Goal: Task Accomplishment & Management: Complete application form

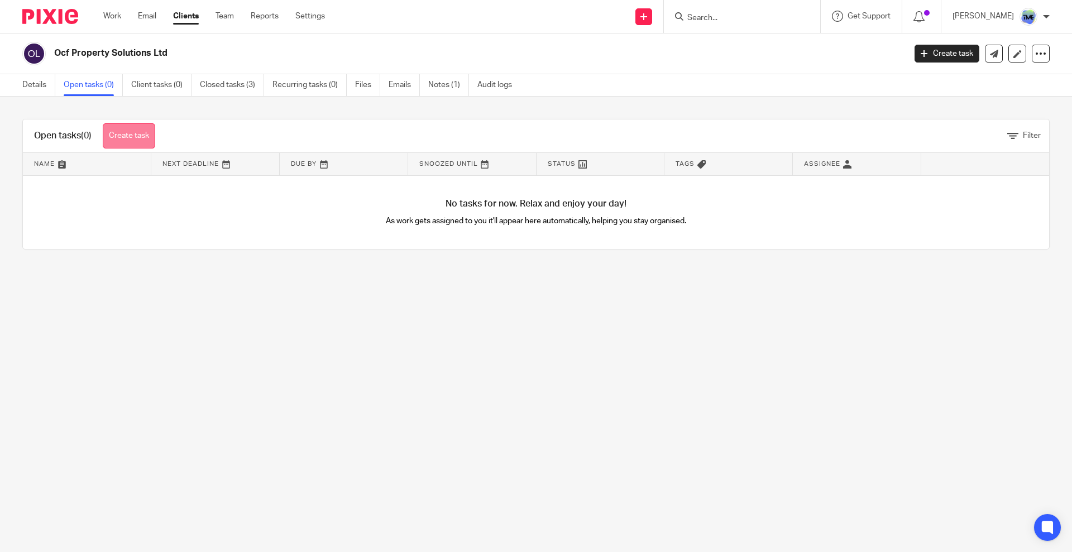
click at [139, 144] on link "Create task" at bounding box center [129, 135] width 53 height 25
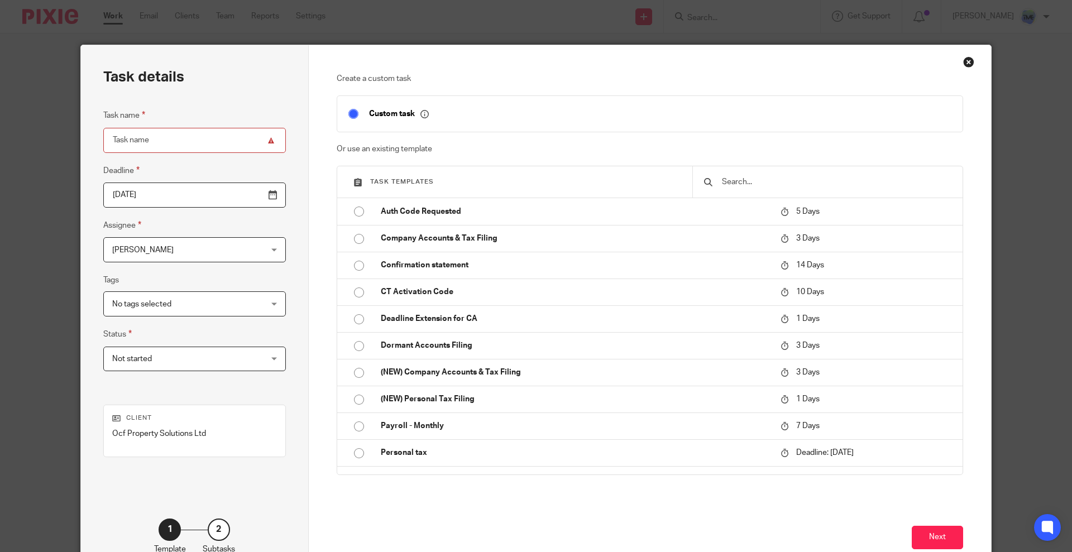
drag, startPoint x: 167, startPoint y: 121, endPoint x: 184, endPoint y: 145, distance: 29.3
click at [167, 123] on fieldset "Task name" at bounding box center [194, 131] width 183 height 44
click at [184, 145] on input "Task name" at bounding box center [194, 140] width 183 height 25
type input "Company Closure"
click at [184, 192] on input "2025-08-19" at bounding box center [194, 195] width 183 height 25
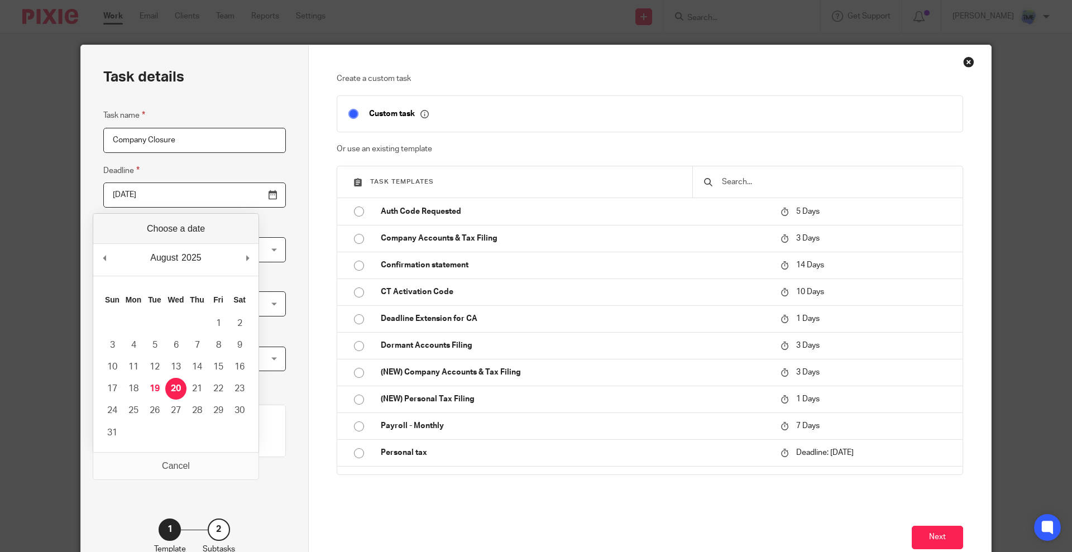
drag, startPoint x: 220, startPoint y: 192, endPoint x: 203, endPoint y: 294, distance: 103.7
click at [220, 194] on input "2025-08-20" at bounding box center [194, 195] width 183 height 25
type input "2025-08-19"
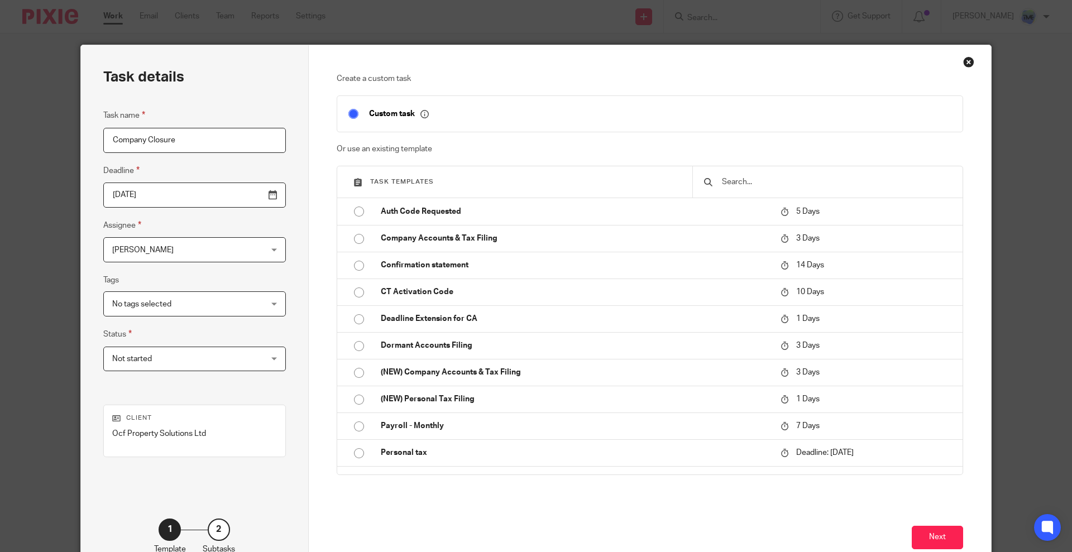
click at [165, 255] on span "[PERSON_NAME]" at bounding box center [181, 249] width 139 height 23
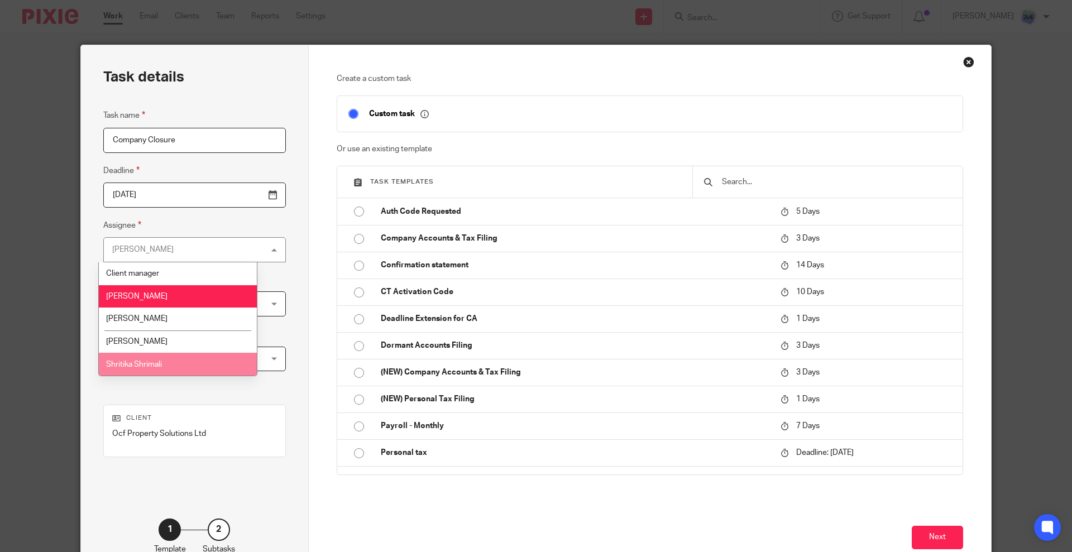
click at [179, 369] on li "Shritika Shrimali" at bounding box center [178, 364] width 158 height 23
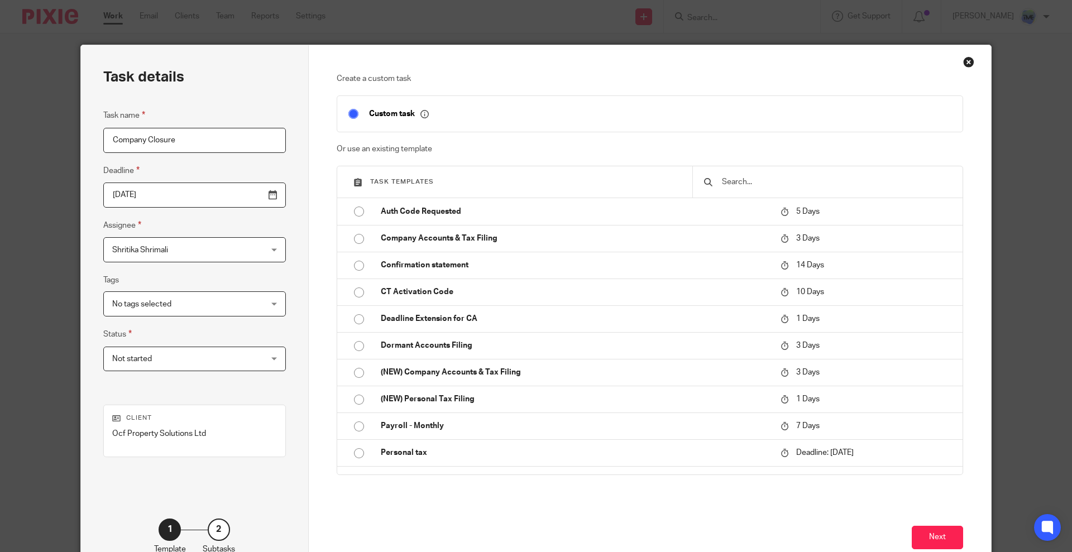
click at [962, 532] on div "Create a custom task Custom task Or use an existing template Task templates Aut…" at bounding box center [650, 311] width 683 height 532
click at [959, 533] on div "Create a custom task Custom task Or use an existing template Task templates Aut…" at bounding box center [650, 311] width 683 height 532
click at [953, 533] on button "Next" at bounding box center [937, 538] width 51 height 24
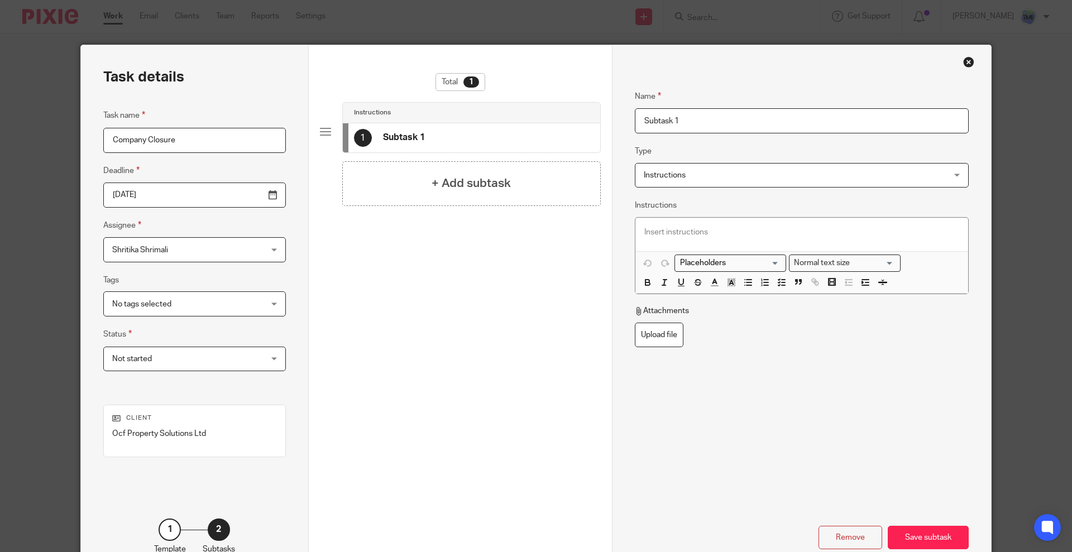
click at [662, 121] on input "Subtask 1" at bounding box center [802, 120] width 334 height 25
click at [662, 120] on input "Subtask 1" at bounding box center [802, 120] width 334 height 25
drag, startPoint x: 699, startPoint y: 111, endPoint x: 687, endPoint y: 122, distance: 15.8
click at [690, 118] on input "Subtask 1" at bounding box center [802, 120] width 334 height 25
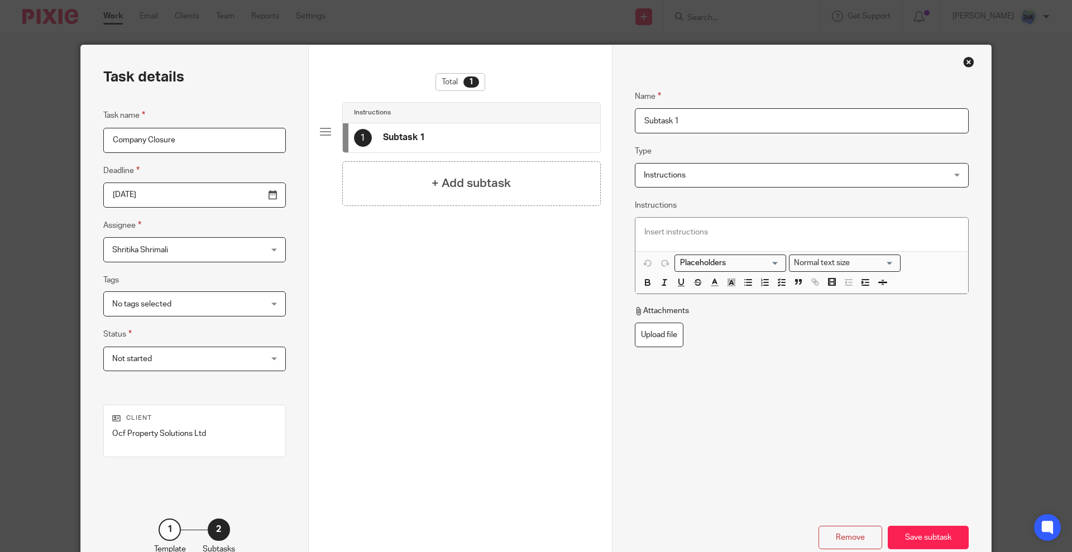
drag, startPoint x: 684, startPoint y: 125, endPoint x: 580, endPoint y: 103, distance: 106.2
click at [580, 103] on div "Task details Task name Company Closure Deadline 2025-08-19 Assignee Shritika Sh…" at bounding box center [536, 311] width 910 height 532
click at [763, 111] on input "Follow the closure process and create sub task acc." at bounding box center [802, 120] width 334 height 25
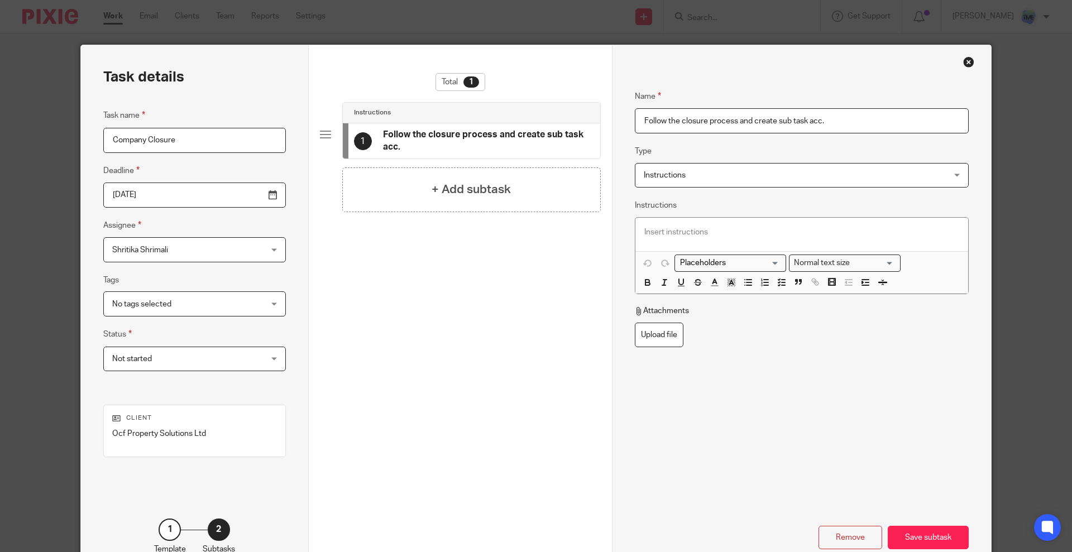
type input "Follow the closure process and create sub task acc."
click at [709, 218] on div at bounding box center [802, 235] width 333 height 34
click at [923, 520] on div "Remove Save subtask" at bounding box center [802, 499] width 334 height 102
click at [918, 535] on div "Save subtask" at bounding box center [928, 538] width 81 height 24
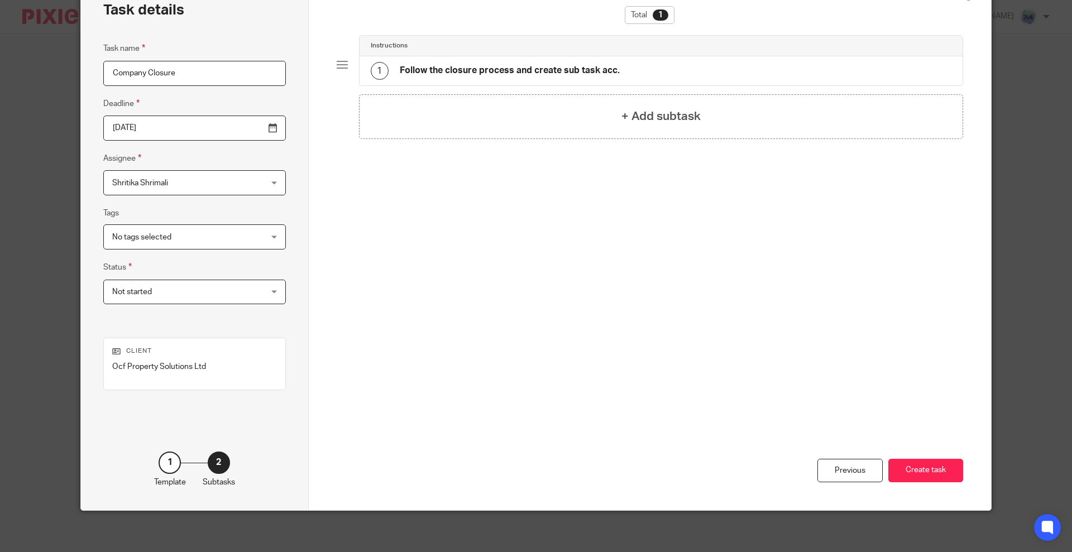
scroll to position [70, 0]
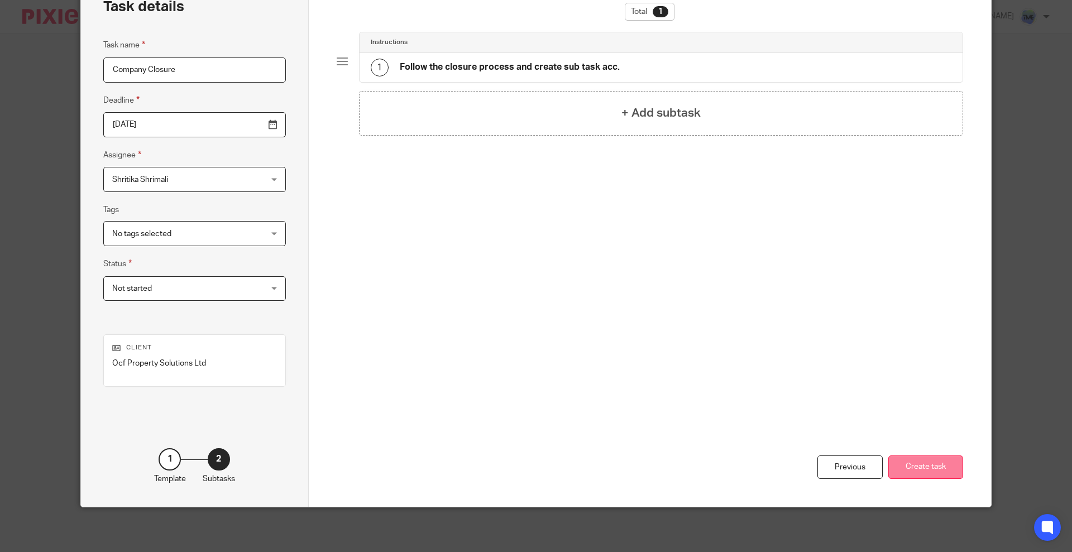
click at [918, 456] on button "Create task" at bounding box center [926, 468] width 75 height 24
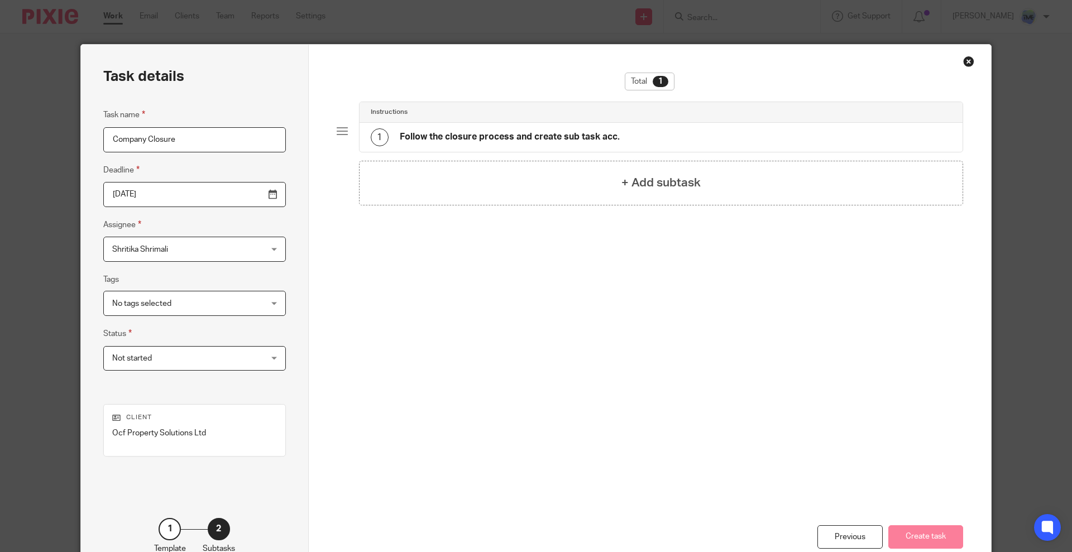
scroll to position [0, 0]
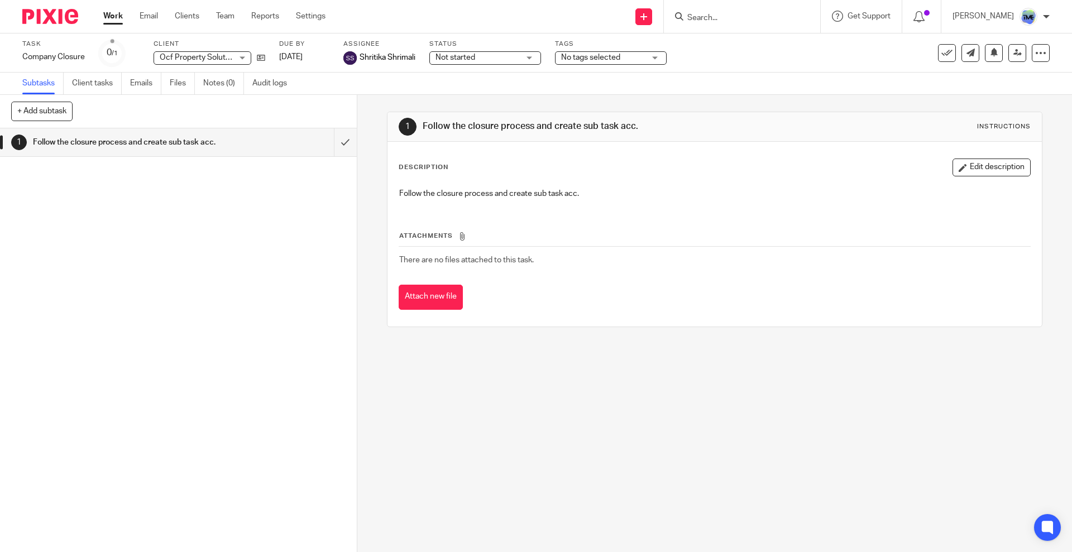
click at [266, 51] on div "Task Company Closure Save Company Closure 0 /1 Client Ocf Property Solutions Lt…" at bounding box center [450, 53] width 856 height 27
click at [266, 55] on div "Task Company Closure Save Company Closure 0 /1 Client Ocf Property Solutions Lt…" at bounding box center [450, 53] width 856 height 27
click at [263, 56] on icon at bounding box center [261, 58] width 8 height 8
